Goal: Download file/media

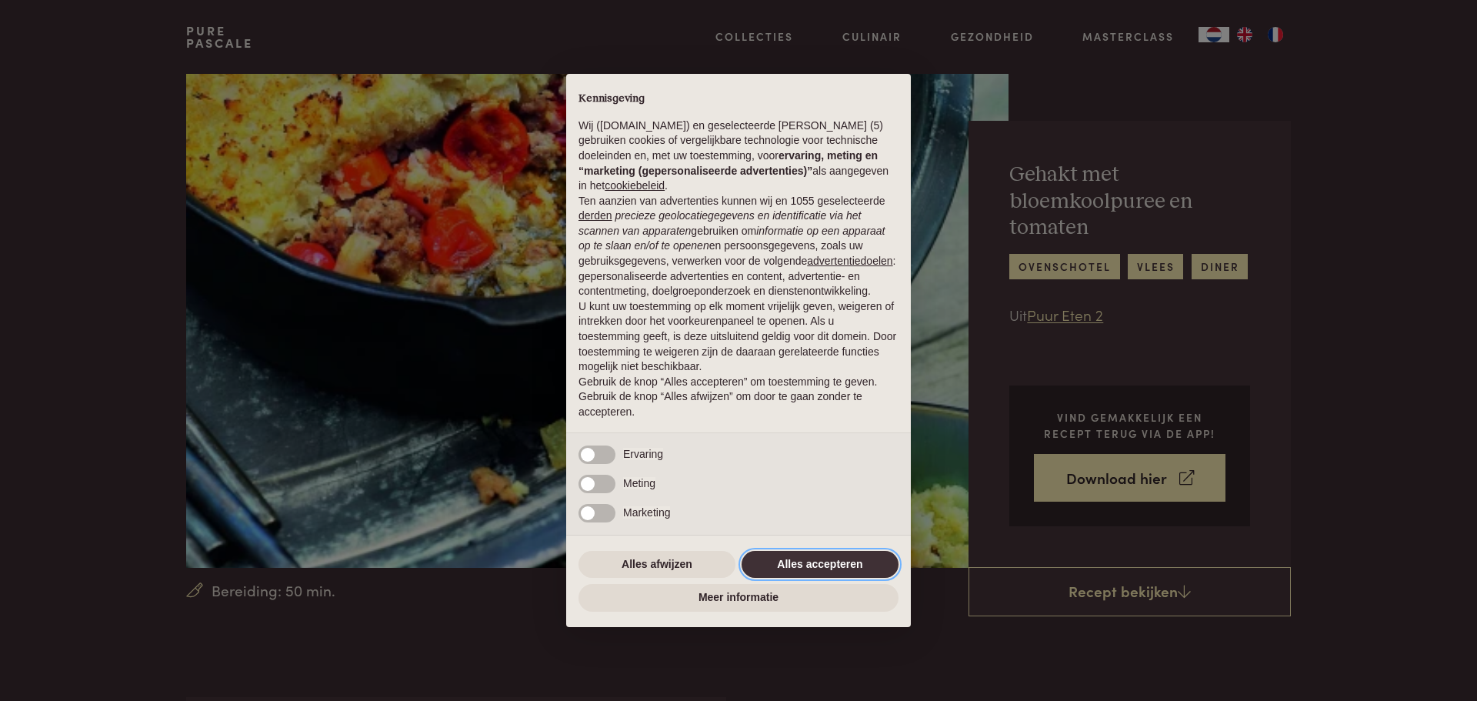
click at [828, 555] on button "Alles accepteren" at bounding box center [819, 565] width 157 height 28
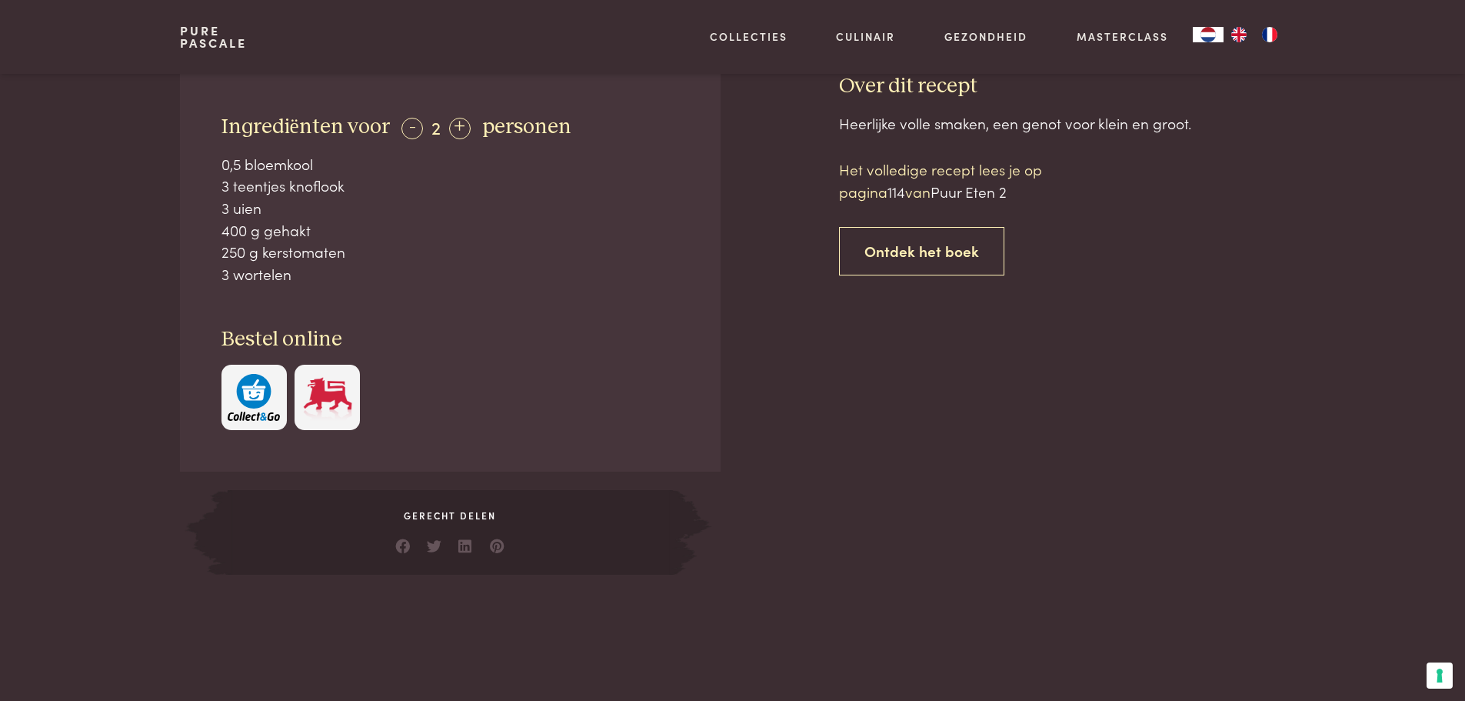
scroll to position [461, 0]
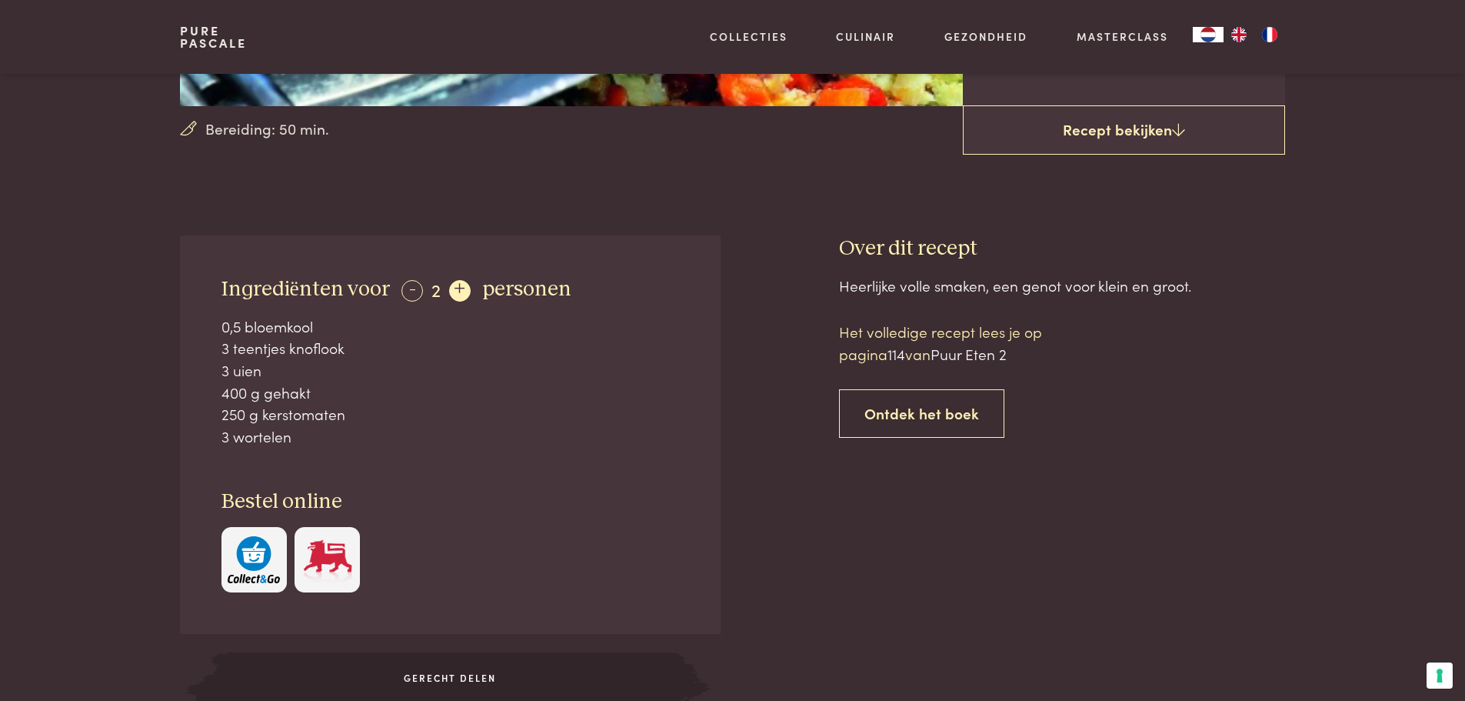
click at [459, 292] on div "+" at bounding box center [460, 291] width 22 height 22
click at [411, 288] on div "-" at bounding box center [412, 291] width 22 height 22
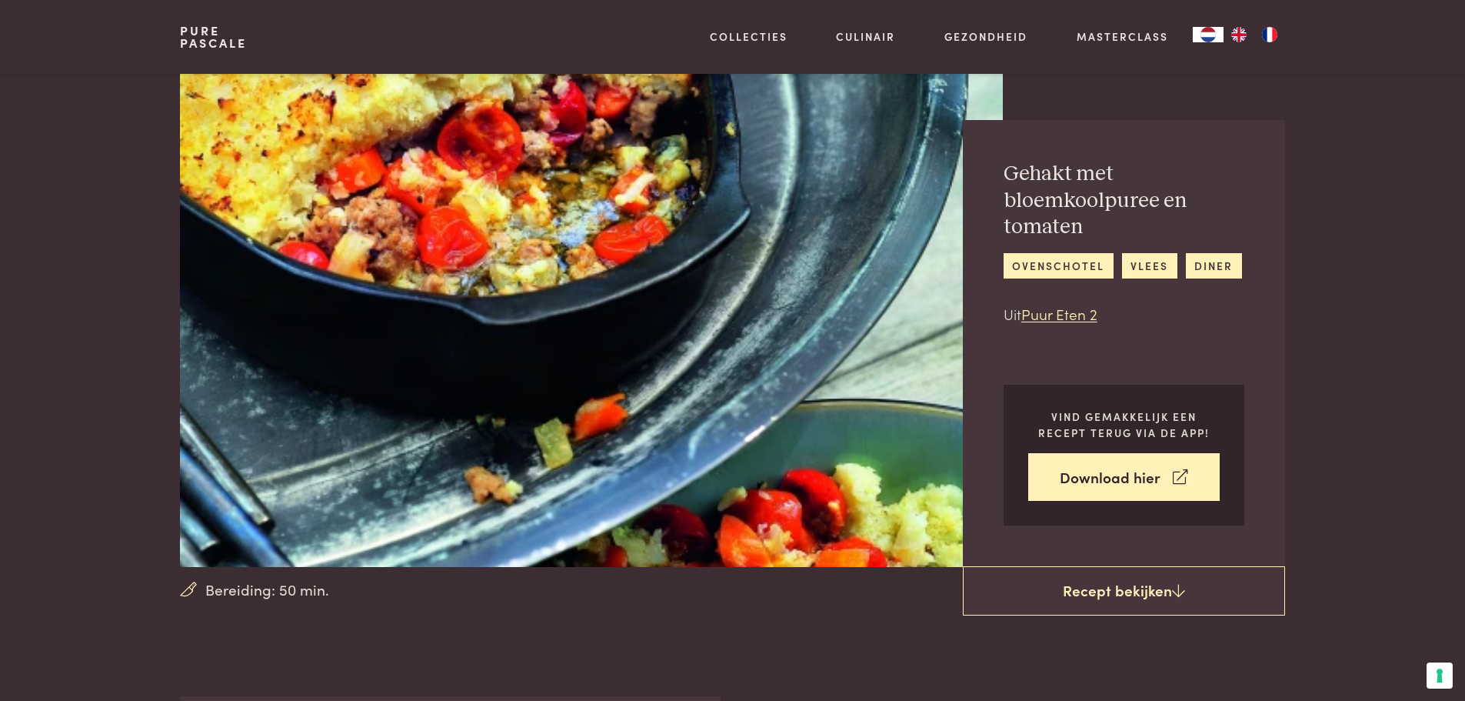
scroll to position [0, 0]
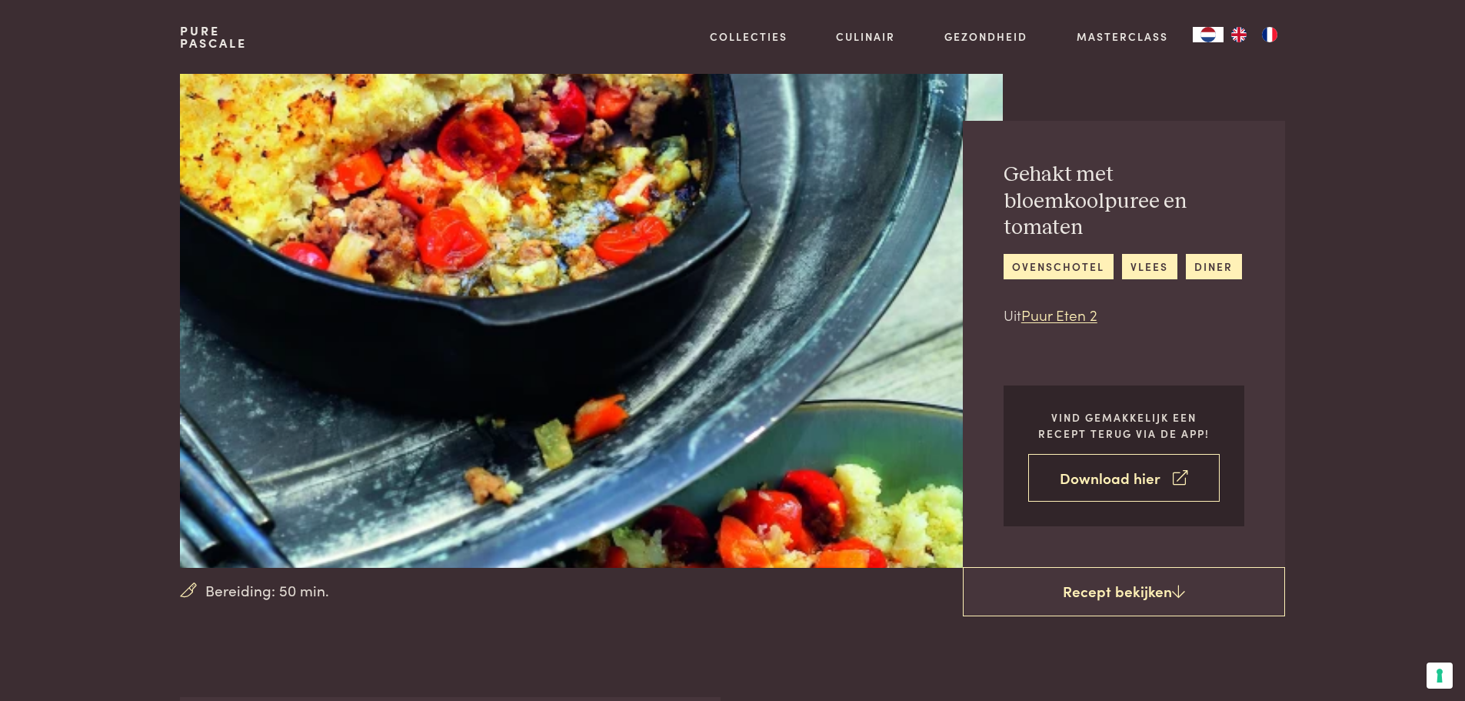
click at [1114, 463] on link "Download hier" at bounding box center [1124, 478] width 192 height 48
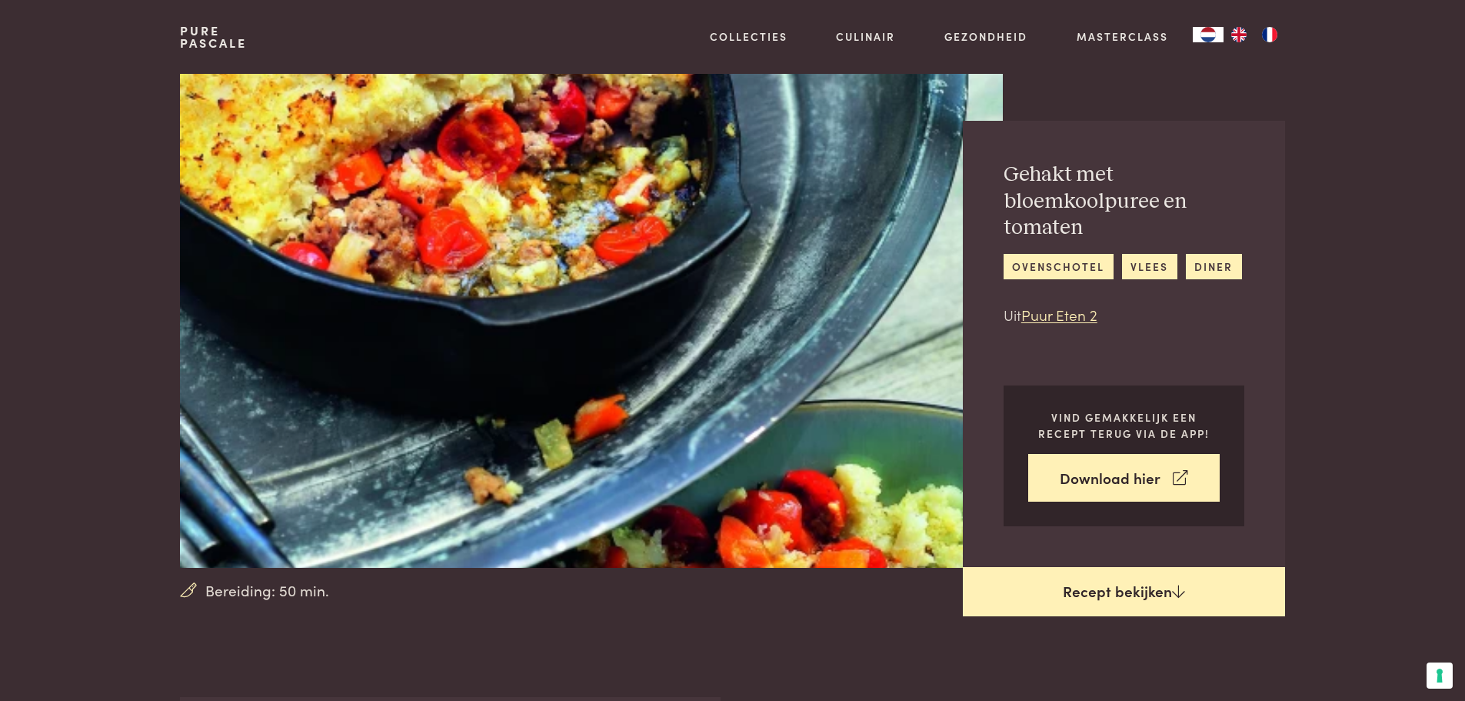
click at [1113, 578] on link "Recept bekijken" at bounding box center [1124, 591] width 322 height 49
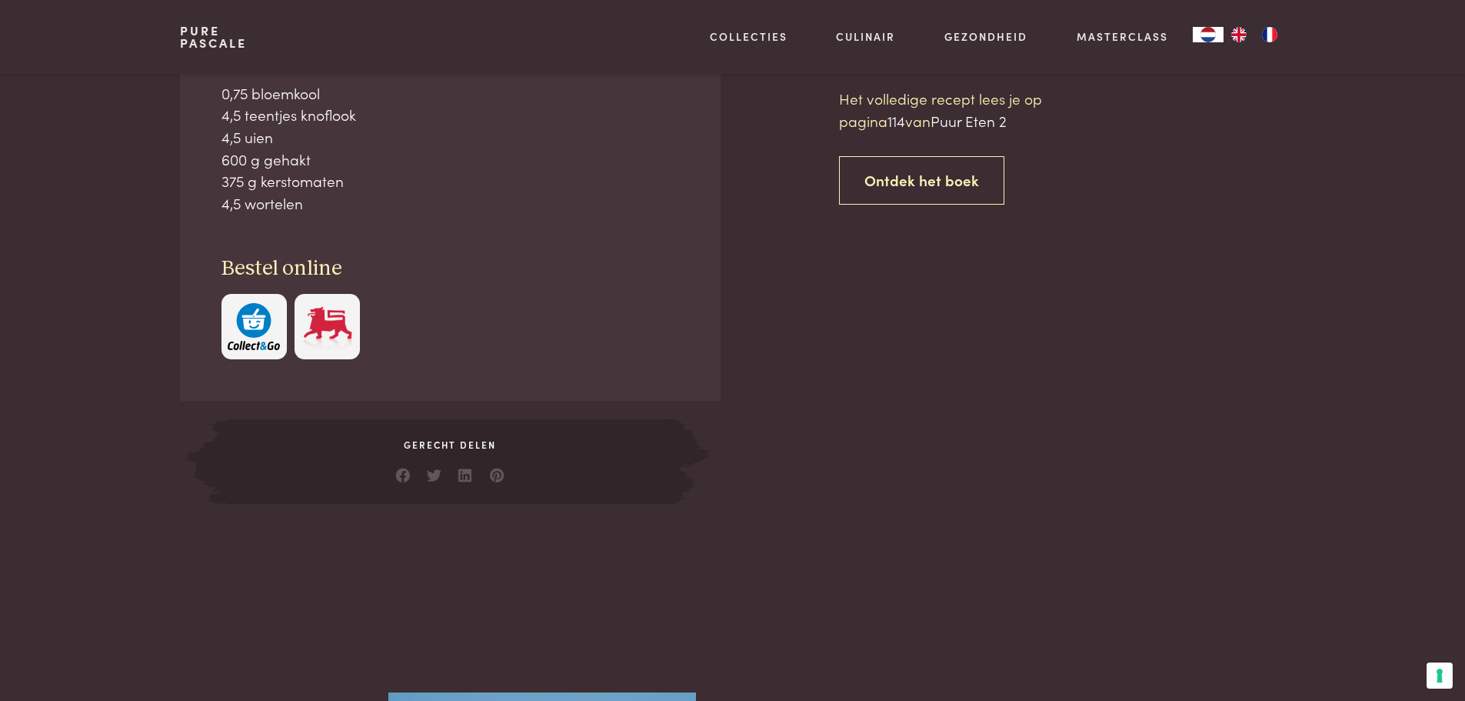
scroll to position [697, 0]
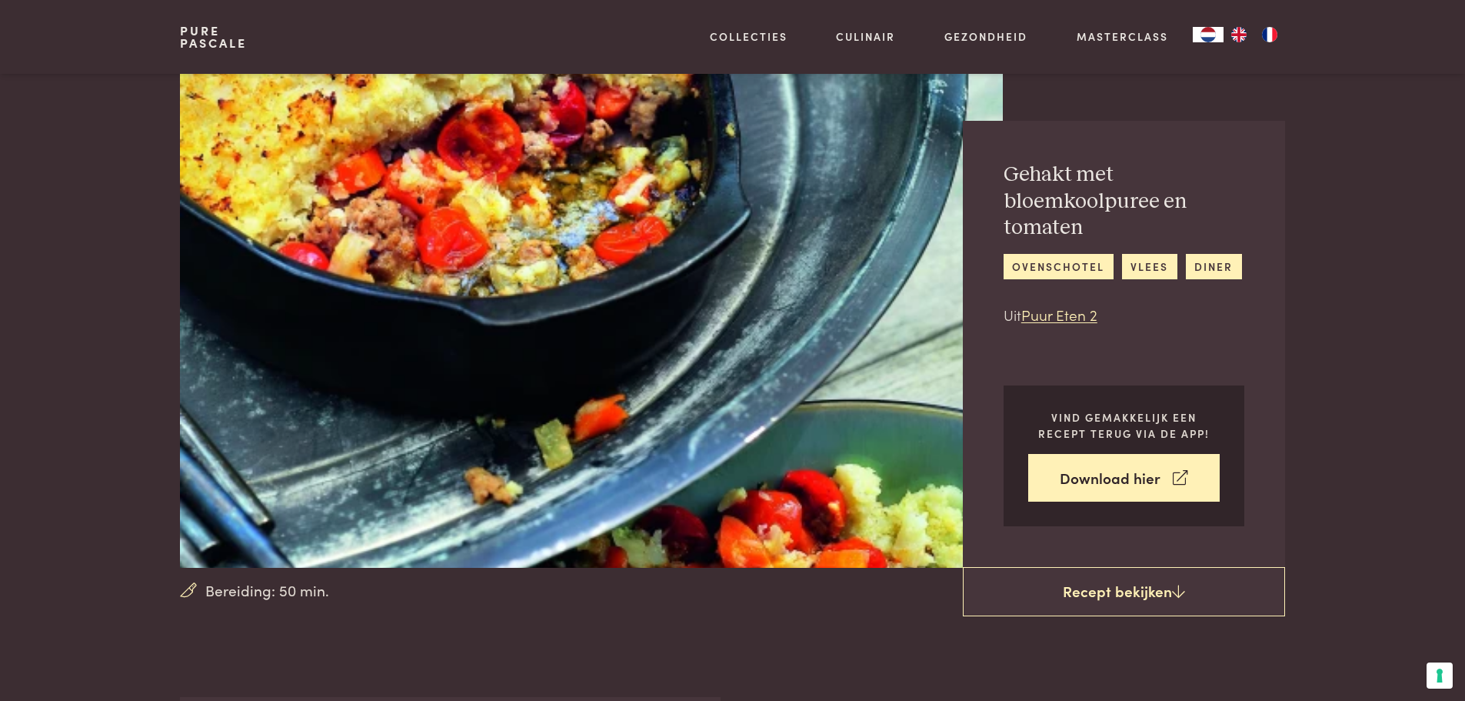
scroll to position [697, 0]
